Goal: Task Accomplishment & Management: Use online tool/utility

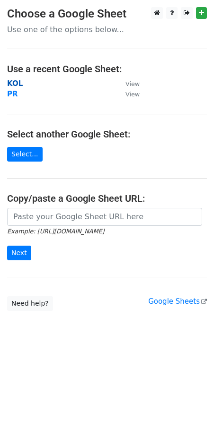
click at [17, 79] on strong "KOL" at bounding box center [15, 83] width 16 height 9
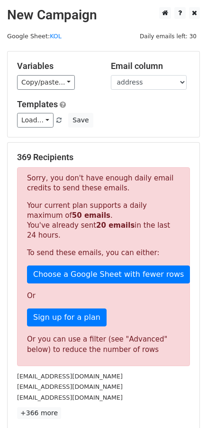
scroll to position [144, 0]
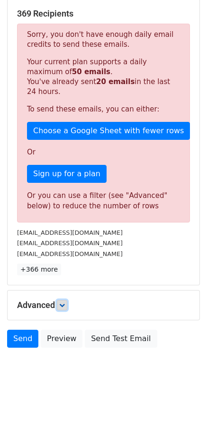
click at [66, 300] on link at bounding box center [62, 305] width 10 height 10
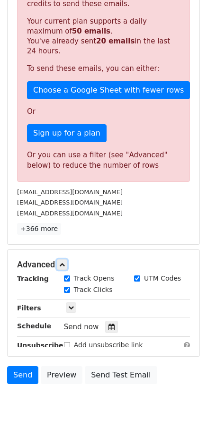
scroll to position [194, 0]
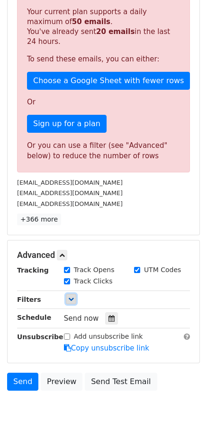
click at [68, 298] on icon at bounding box center [71, 299] width 6 height 6
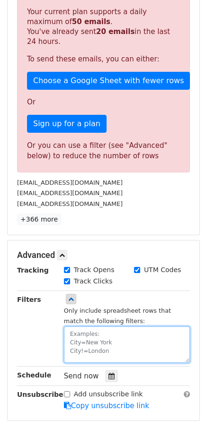
click at [79, 338] on textarea at bounding box center [127, 345] width 126 height 36
paste textarea "date"
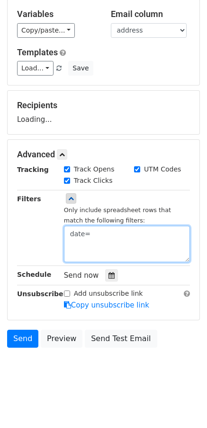
paste textarea "2025-8-21"
type textarea "date=2025-8-21"
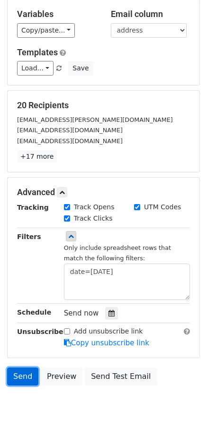
click at [23, 381] on link "Send" at bounding box center [22, 377] width 31 height 18
